Goal: Complete application form

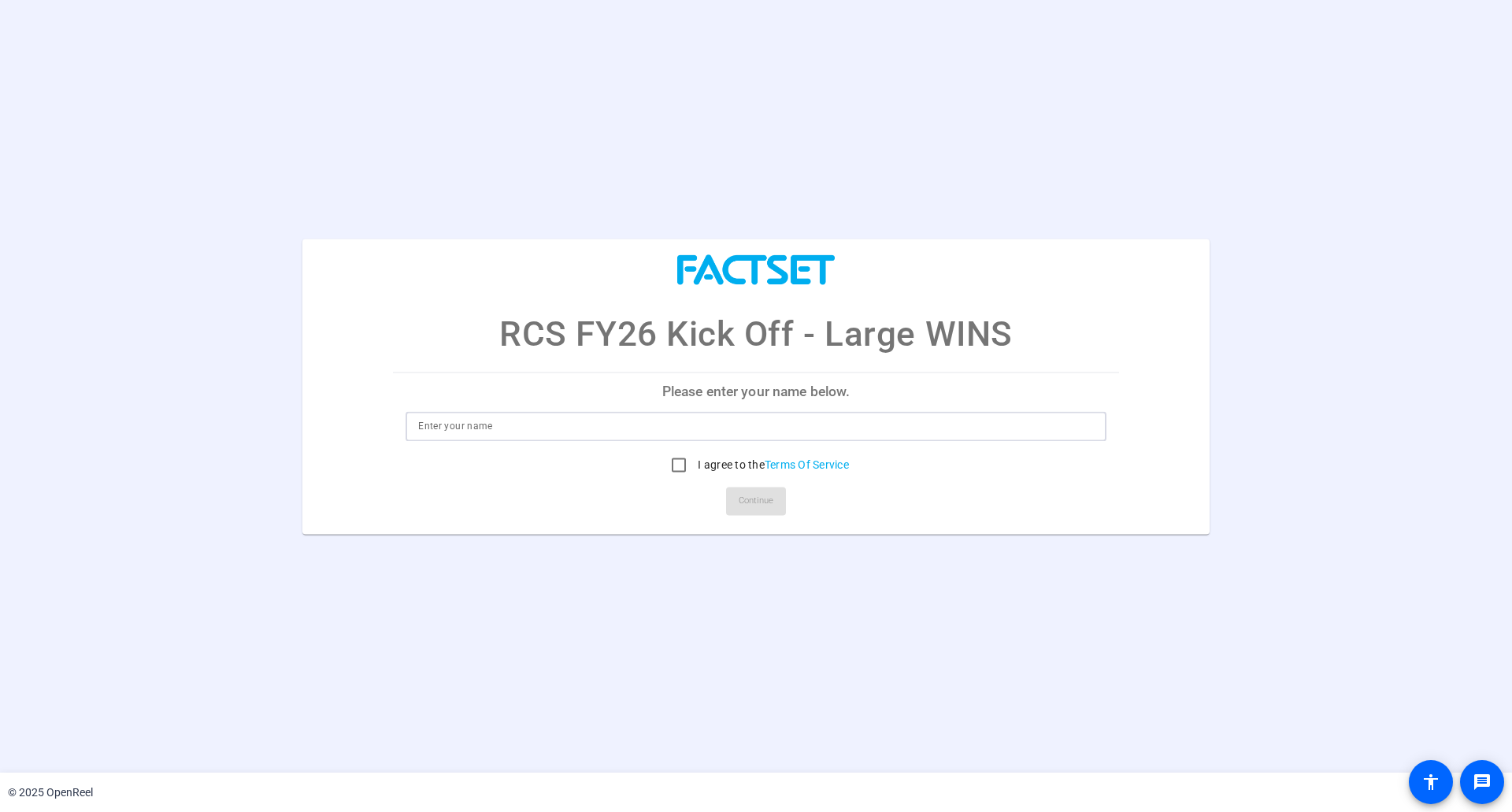
click at [773, 428] on input at bounding box center [756, 426] width 676 height 19
type input "[PERSON_NAME]"
click at [682, 468] on input "I agree to the Terms Of Service" at bounding box center [678, 464] width 31 height 31
checkbox input "true"
click at [750, 496] on span "Continue" at bounding box center [755, 501] width 34 height 24
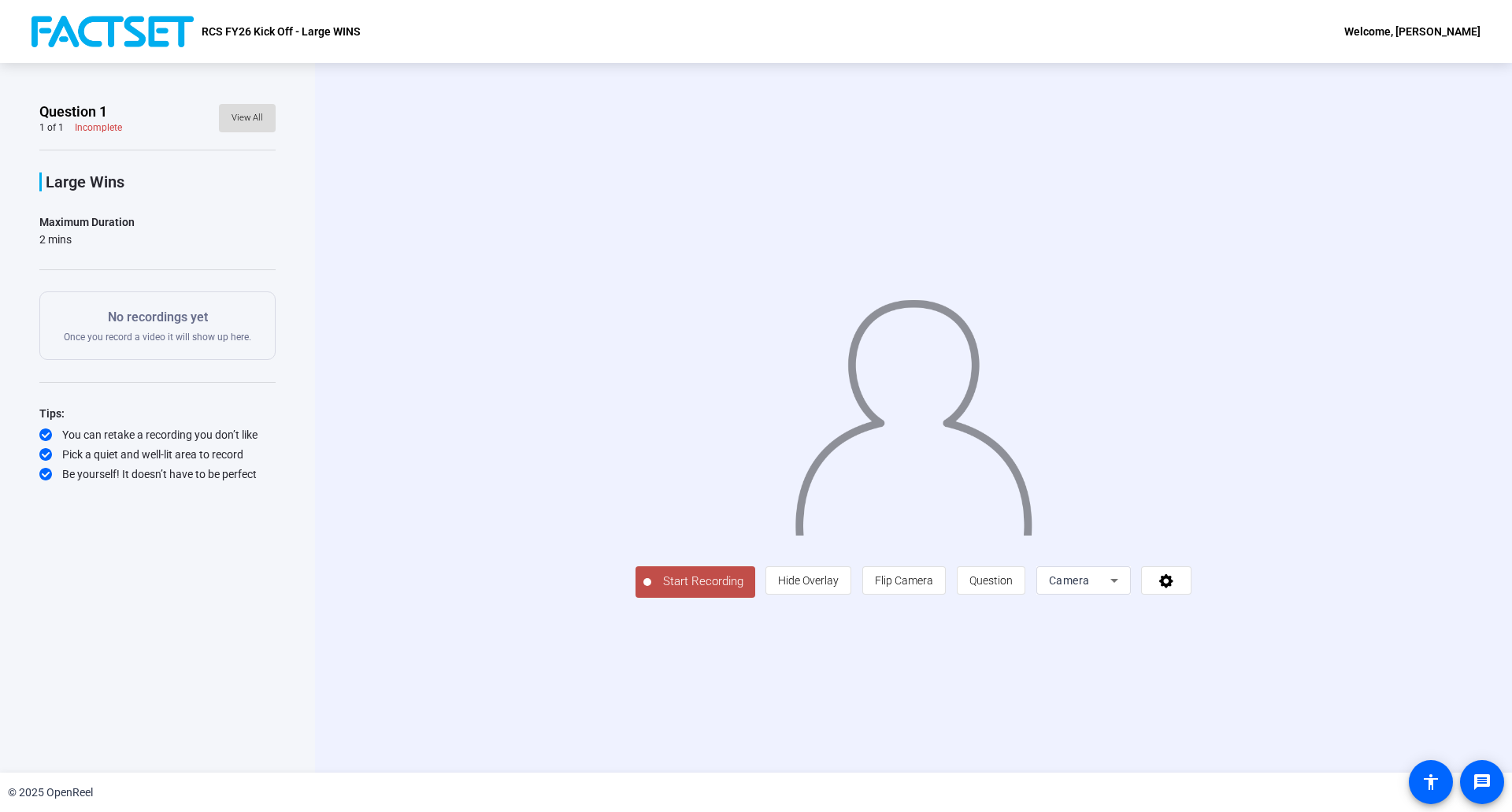
click at [248, 121] on span "View All" at bounding box center [247, 118] width 31 height 24
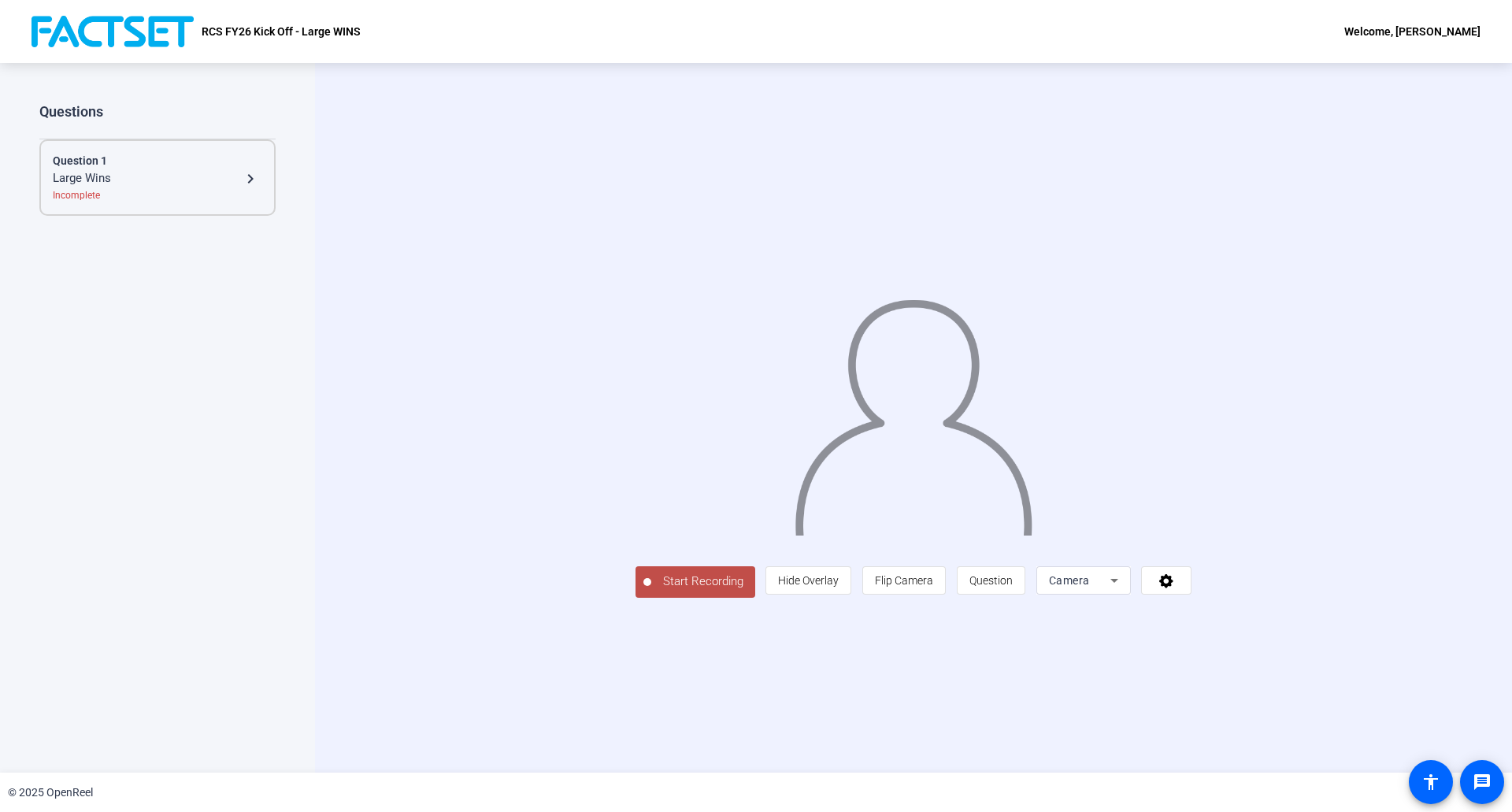
click at [199, 187] on div "Large Wins" at bounding box center [147, 179] width 189 height 19
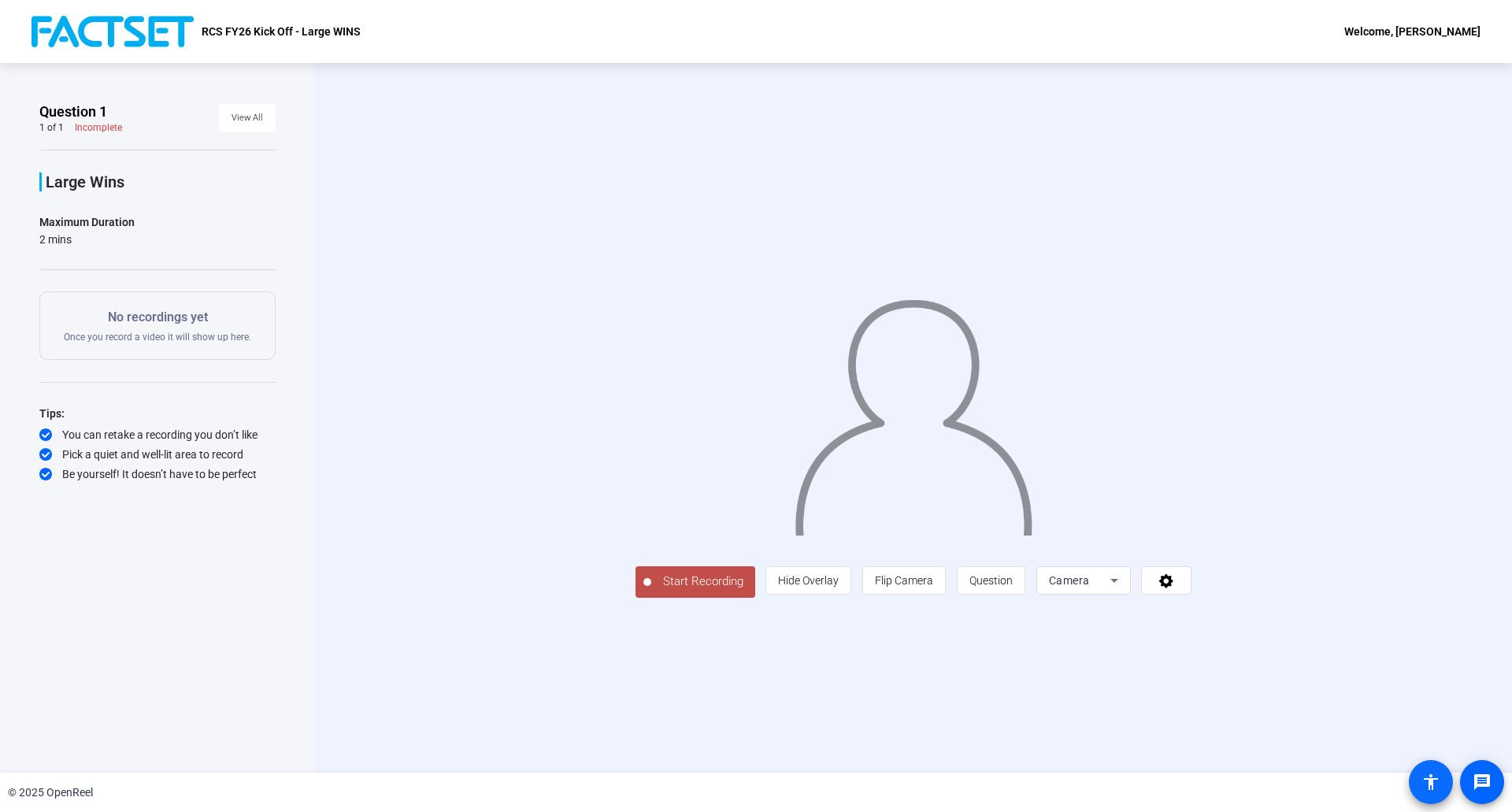
click at [1428, 781] on mat-icon "accessibility" at bounding box center [1431, 782] width 19 height 19
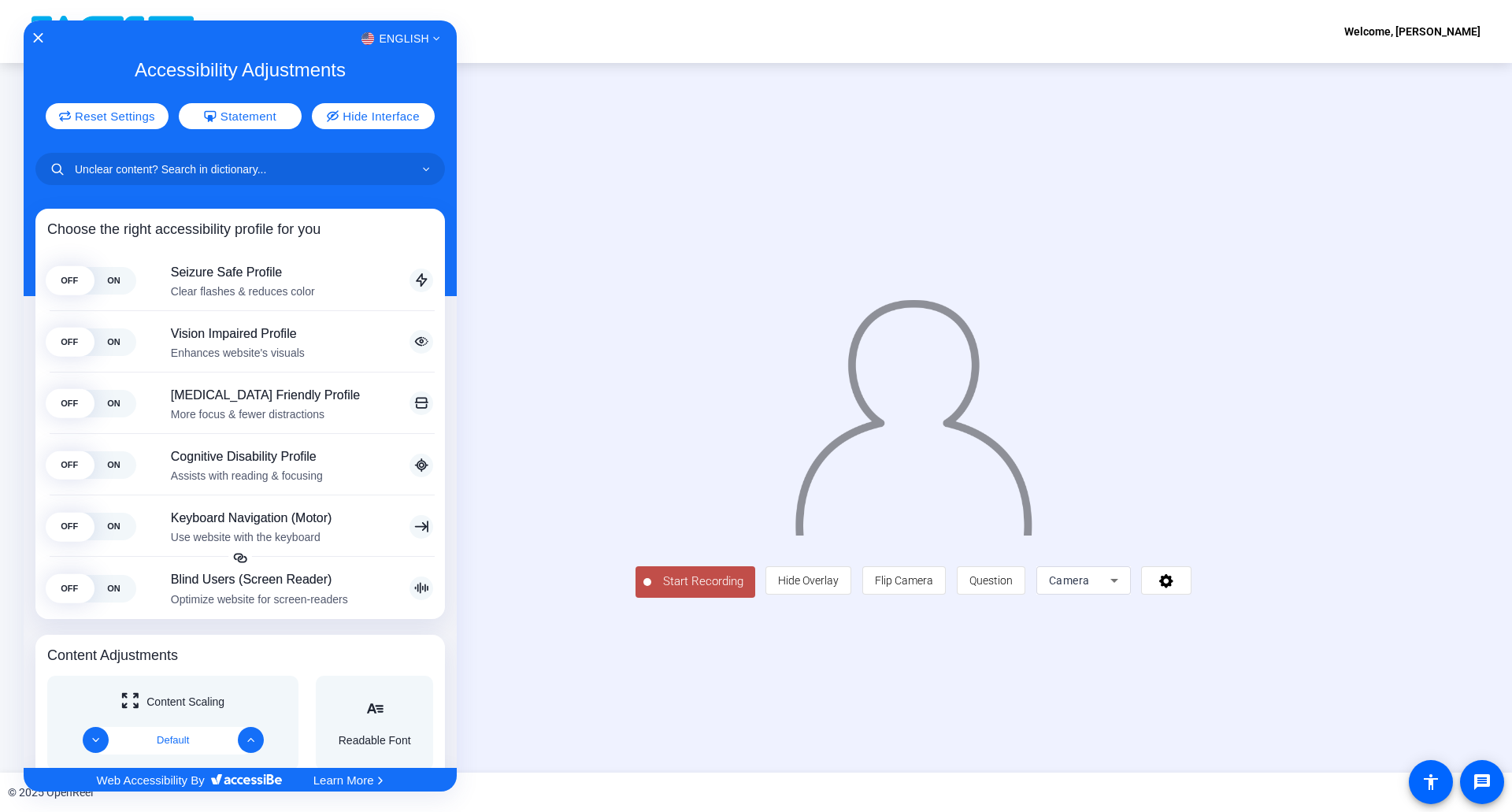
click at [583, 141] on div at bounding box center [756, 406] width 1512 height 812
